Goal: Task Accomplishment & Management: Manage account settings

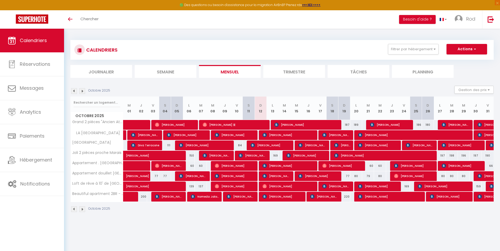
click at [84, 93] on img at bounding box center [82, 91] width 6 height 6
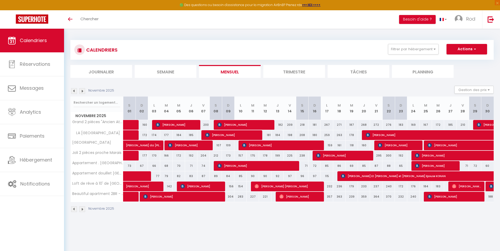
click at [84, 93] on img at bounding box center [82, 91] width 6 height 6
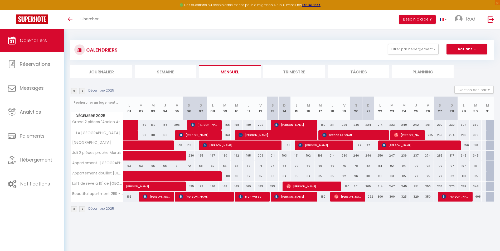
click at [489, 122] on div at bounding box center [492, 125] width 12 height 10
type input "355"
type input "Mer 31 Décembre 2025"
type input "Jeu 01 Janvier 2026"
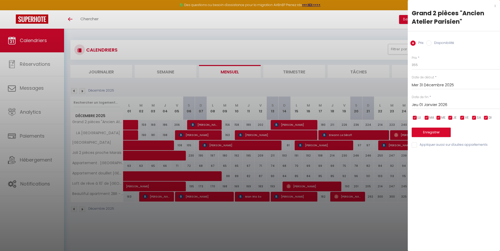
click at [430, 46] on div "Disponibilité" at bounding box center [440, 44] width 28 height 6
click at [429, 44] on input "Disponibilité" at bounding box center [428, 43] width 5 height 5
radio input "true"
radio input "false"
click at [429, 130] on button "Enregistrer" at bounding box center [430, 132] width 39 height 9
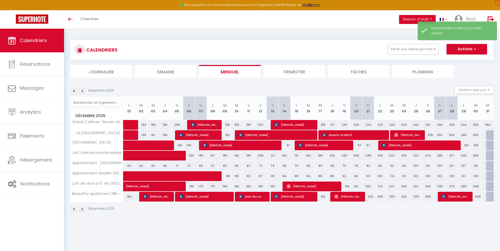
click at [488, 134] on div at bounding box center [492, 135] width 12 height 10
select select "1"
type input "Mer 31 Décembre 2025"
type input "Jeu 01 Janvier 2026"
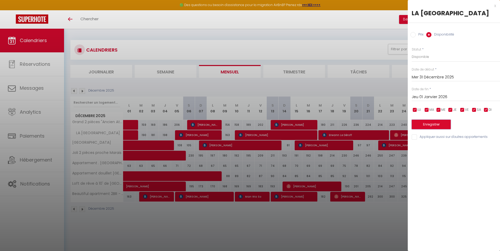
click at [429, 122] on button "Enregistrer" at bounding box center [430, 124] width 39 height 9
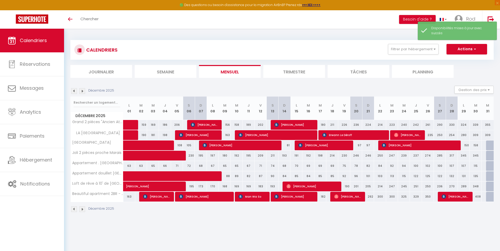
click at [491, 146] on div at bounding box center [492, 146] width 12 height 10
select select "1"
type input "Mer 31 Décembre 2025"
type input "Jeu 01 Janvier 2026"
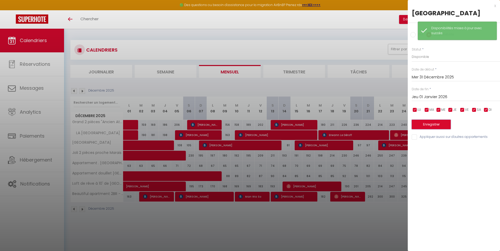
click at [432, 125] on button "Enregistrer" at bounding box center [430, 124] width 39 height 9
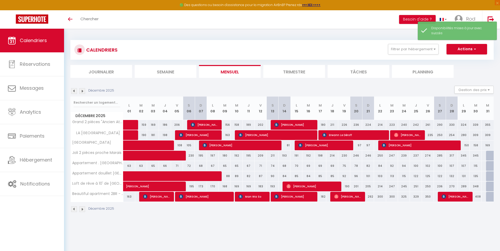
click at [486, 154] on div at bounding box center [492, 156] width 12 height 10
select select "1"
type input "Mer 31 Décembre 2025"
type input "Jeu 01 Janvier 2026"
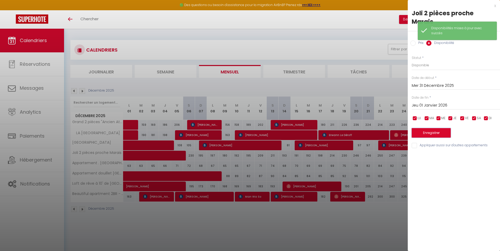
click at [441, 128] on button "Enregistrer" at bounding box center [430, 132] width 39 height 9
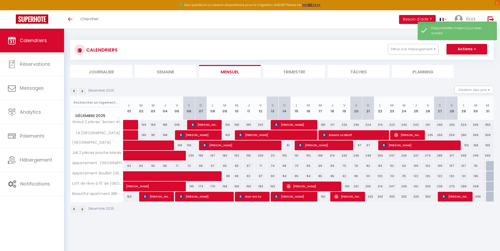
click at [488, 165] on div at bounding box center [492, 166] width 12 height 10
select select "1"
type input "Mer 31 Décembre 2025"
type input "Jeu 01 Janvier 2026"
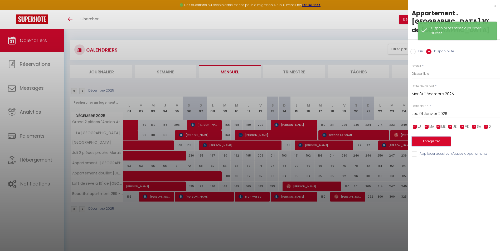
click at [443, 137] on button "Enregistrer" at bounding box center [430, 141] width 39 height 9
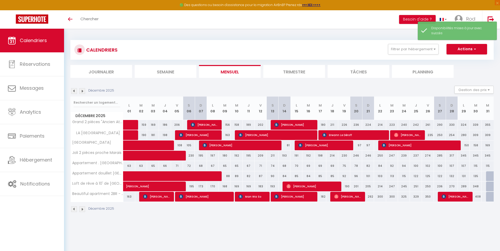
click at [487, 176] on div at bounding box center [492, 176] width 12 height 10
select select "1"
type input "Mer 31 Décembre 2025"
type input "Jeu 01 Janvier 2026"
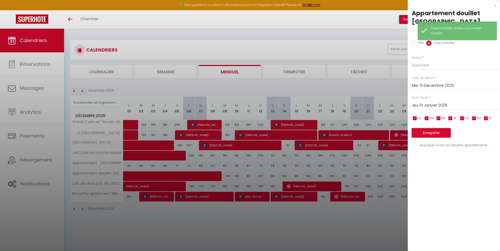
click at [449, 134] on button "Enregistrer" at bounding box center [430, 132] width 39 height 9
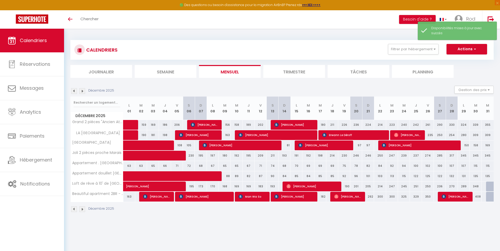
click at [491, 191] on div at bounding box center [492, 187] width 12 height 10
select select "1"
type input "Mer 31 Décembre 2025"
type input "Jeu 01 Janvier 2026"
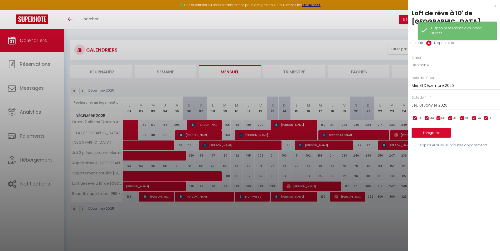
click at [441, 128] on button "Enregistrer" at bounding box center [430, 132] width 39 height 9
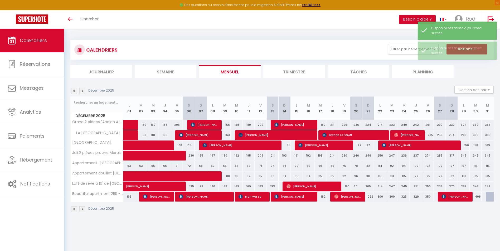
click at [491, 196] on div at bounding box center [492, 197] width 12 height 10
select select "1"
type input "Mer 31 Décembre 2025"
type input "Jeu 01 Janvier 2026"
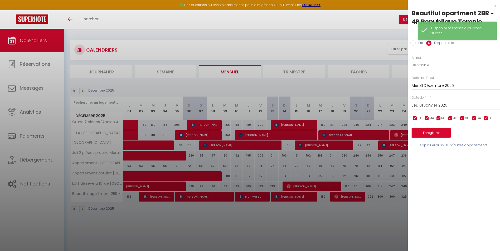
click at [449, 135] on button "Enregistrer" at bounding box center [430, 132] width 39 height 9
